Goal: Check status: Check status

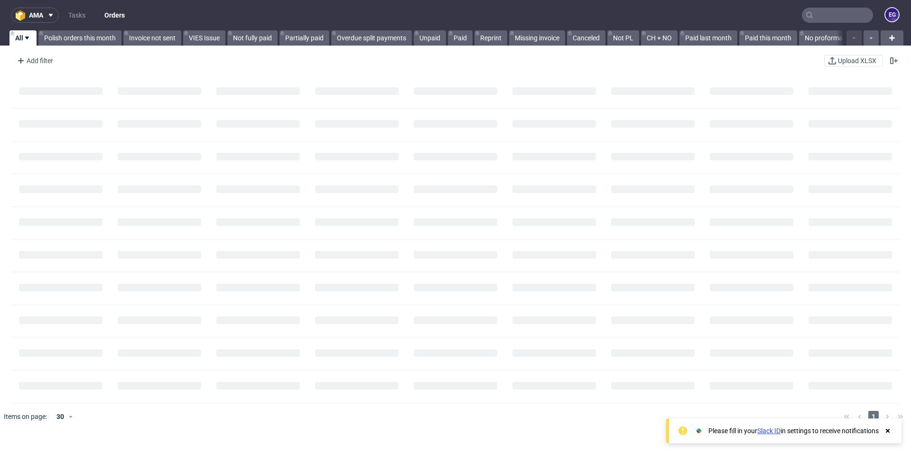
click at [828, 16] on input "text" at bounding box center [837, 15] width 71 height 15
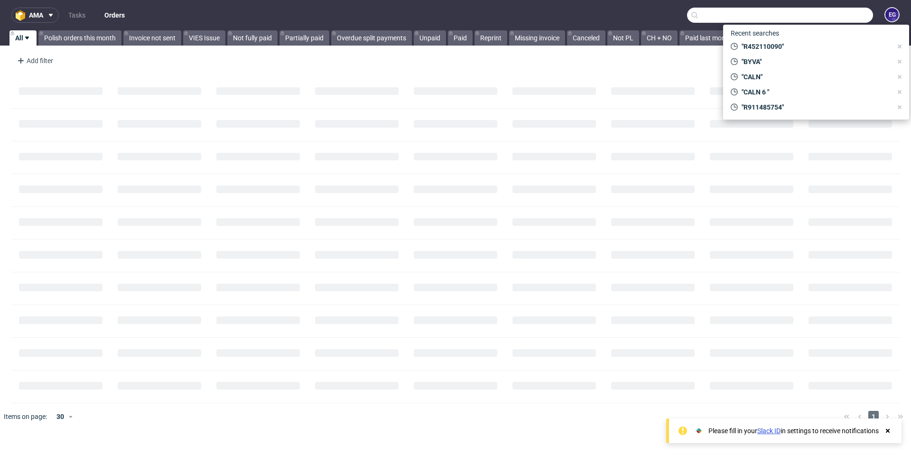
paste input "R766589641"
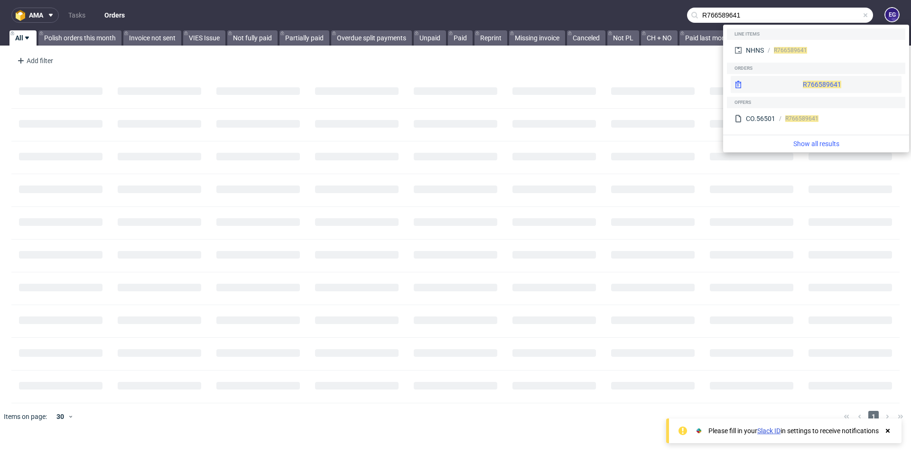
type input "R766589641"
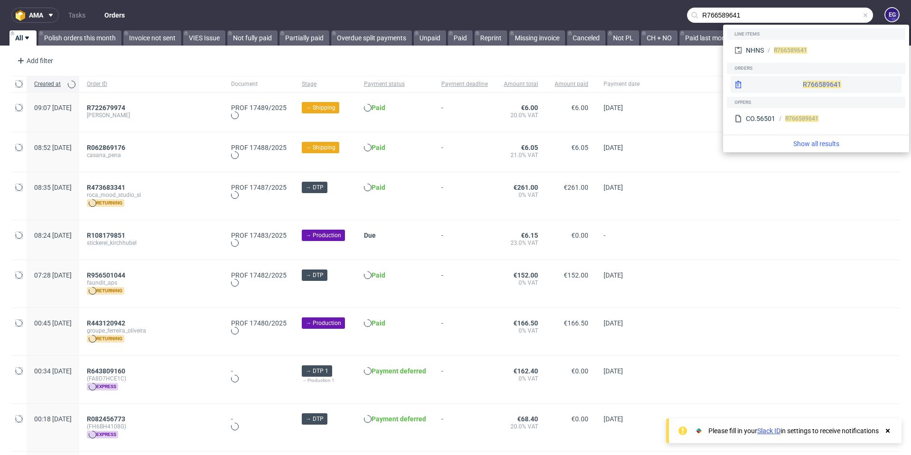
click at [803, 86] on div "R766589641" at bounding box center [822, 84] width 38 height 9
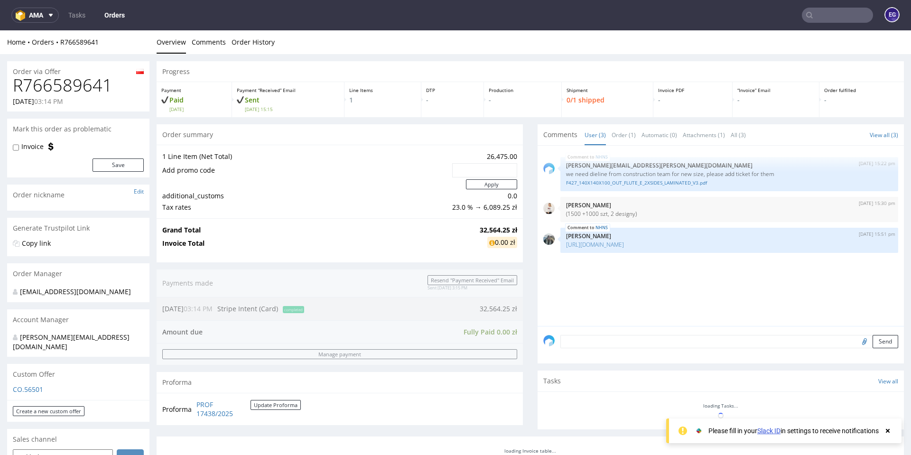
scroll to position [285, 0]
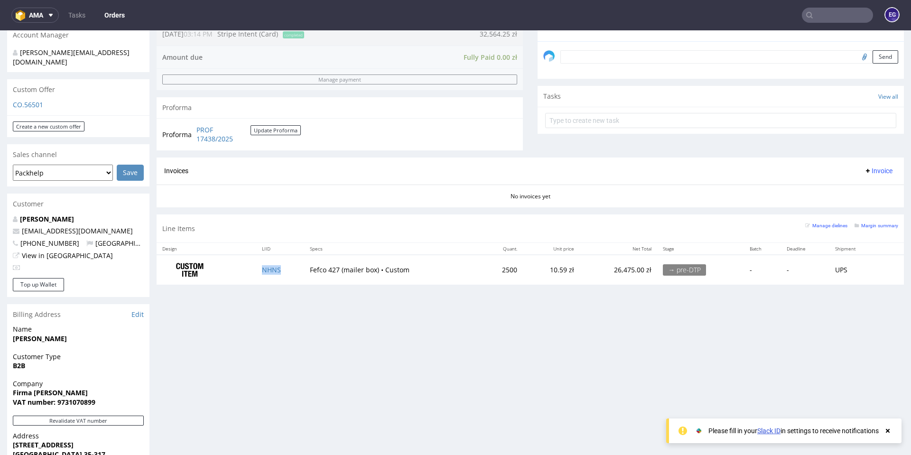
click at [279, 270] on td "NHNS" at bounding box center [280, 270] width 48 height 30
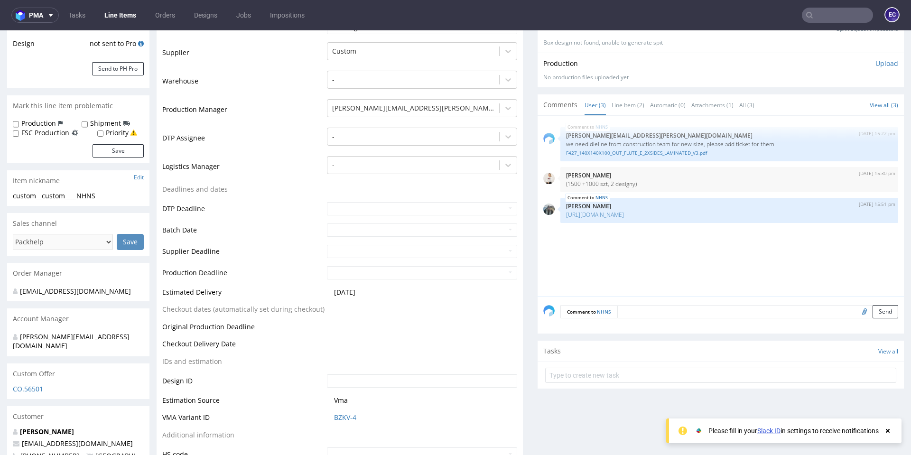
scroll to position [190, 0]
click at [668, 145] on p "we need dieline from construction team for new size, please add ticket for them" at bounding box center [729, 143] width 326 height 7
click at [684, 233] on div "NHNS [DATE] 15:22 pm [PERSON_NAME][EMAIL_ADDRESS][PERSON_NAME][DOMAIN_NAME] we …" at bounding box center [723, 208] width 361 height 175
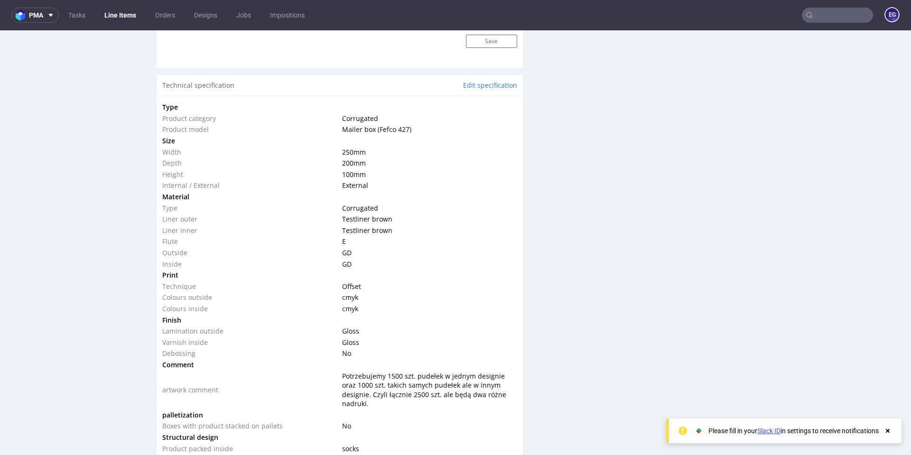
scroll to position [854, 0]
drag, startPoint x: 367, startPoint y: 175, endPoint x: 332, endPoint y: 149, distance: 44.4
click at [332, 149] on tbody "Type Product category Corrugated Product model Mailer box (Fefco 427) Size Widt…" at bounding box center [339, 277] width 355 height 353
click at [363, 177] on span "100 mm" at bounding box center [354, 173] width 24 height 9
